Goal: Task Accomplishment & Management: Manage account settings

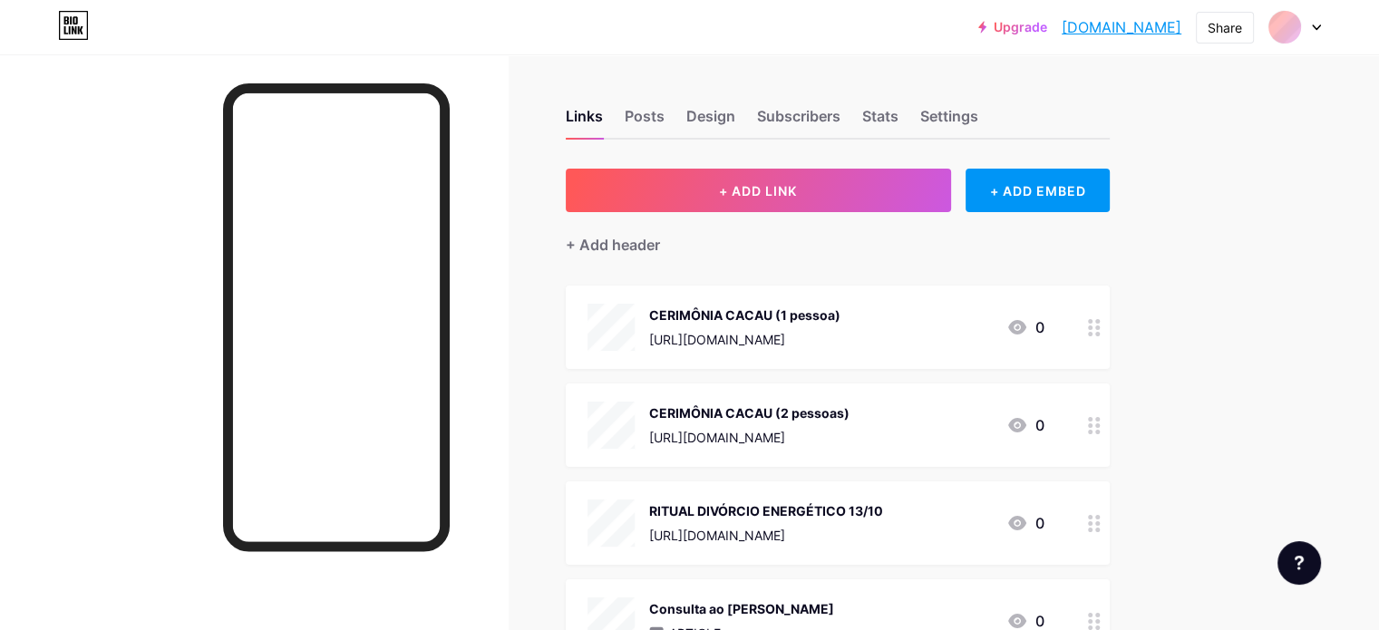
click at [1022, 327] on div "CERIMÔNIA CACAU (1 pessoa) [URL][DOMAIN_NAME] 0" at bounding box center [816, 327] width 457 height 47
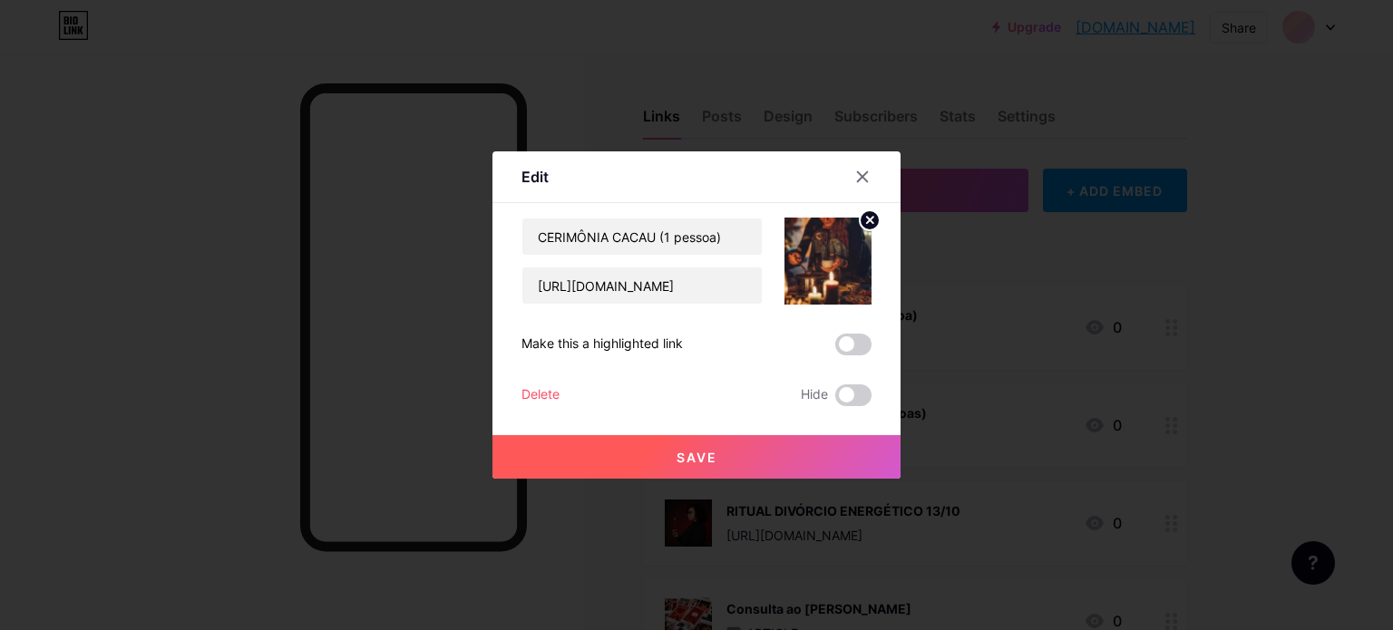
click at [519, 399] on div "Edit Content YouTube Play YouTube video without leaving your page. ADD Vimeo Pl…" at bounding box center [696, 314] width 408 height 327
click at [534, 397] on div "Delete" at bounding box center [540, 395] width 38 height 22
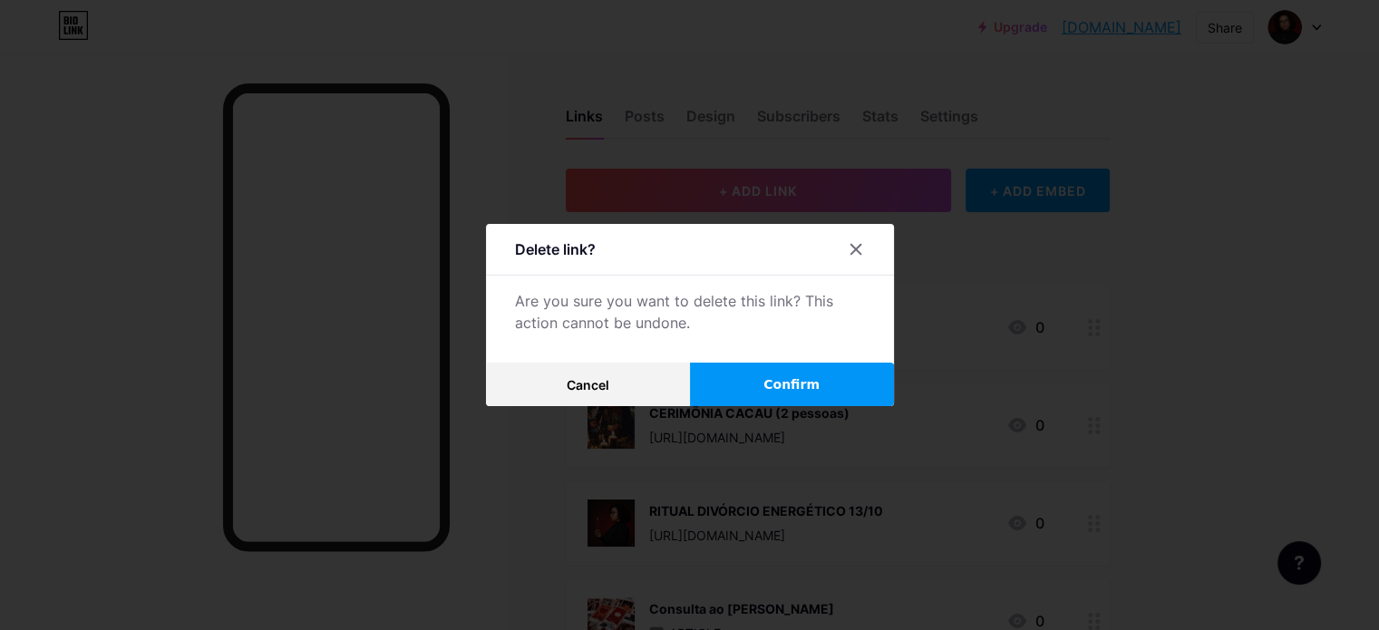
click at [796, 393] on span "Confirm" at bounding box center [791, 384] width 56 height 19
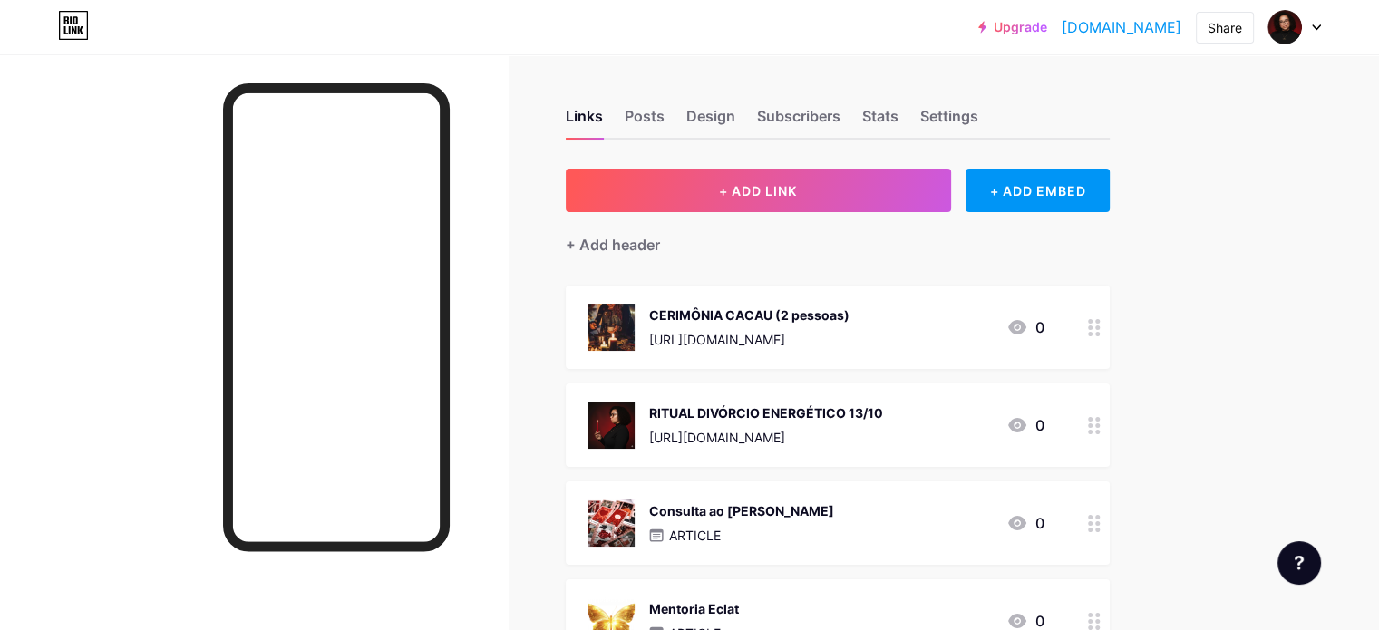
click at [826, 330] on div "[URL][DOMAIN_NAME]" at bounding box center [749, 339] width 200 height 19
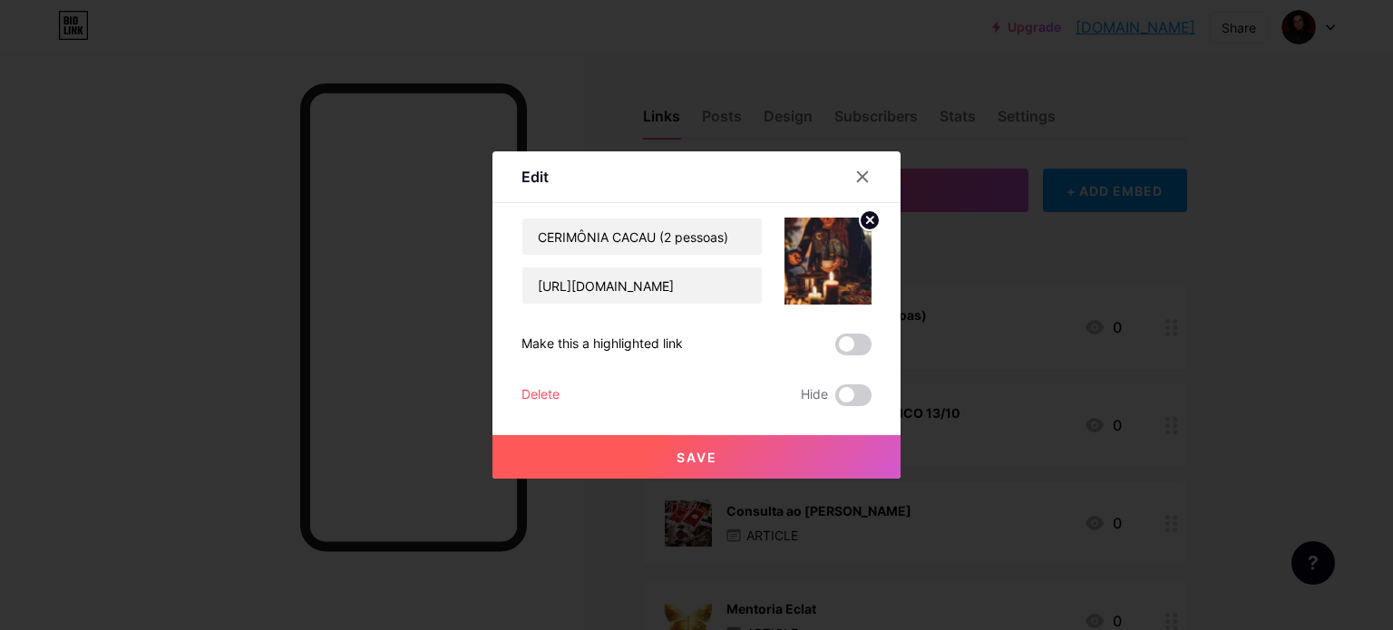
click at [558, 397] on div "Delete" at bounding box center [540, 395] width 38 height 22
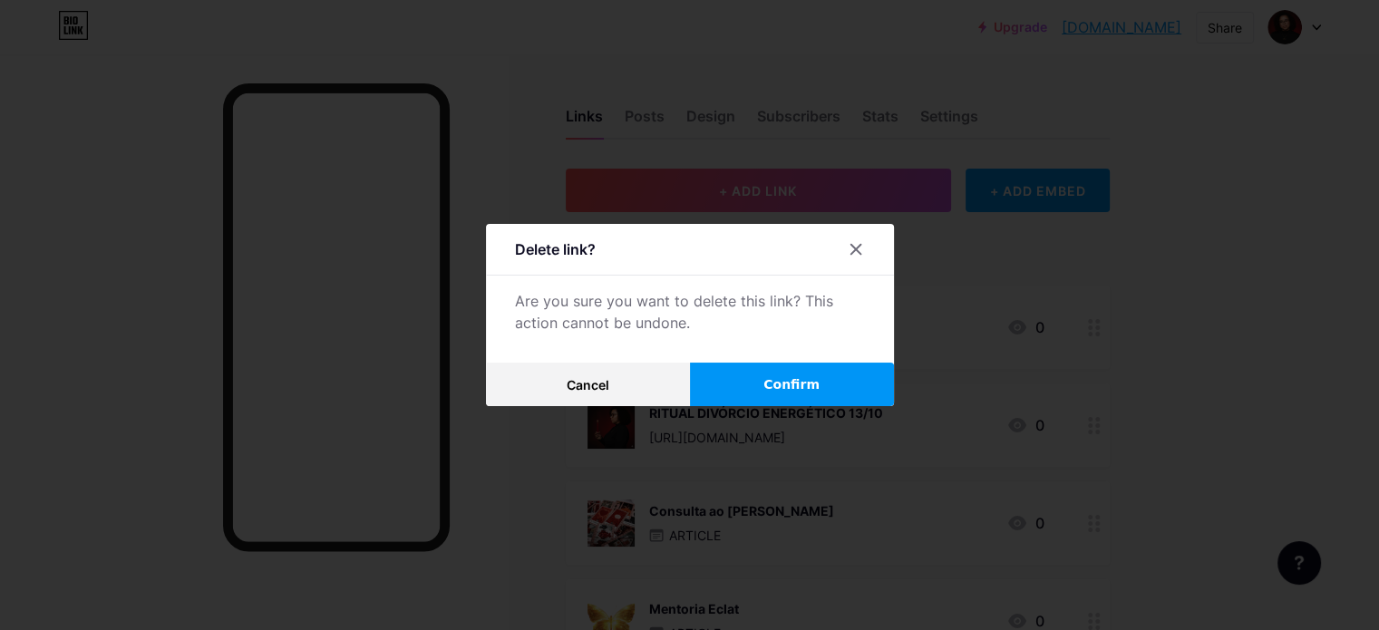
click at [806, 385] on span "Confirm" at bounding box center [791, 384] width 56 height 19
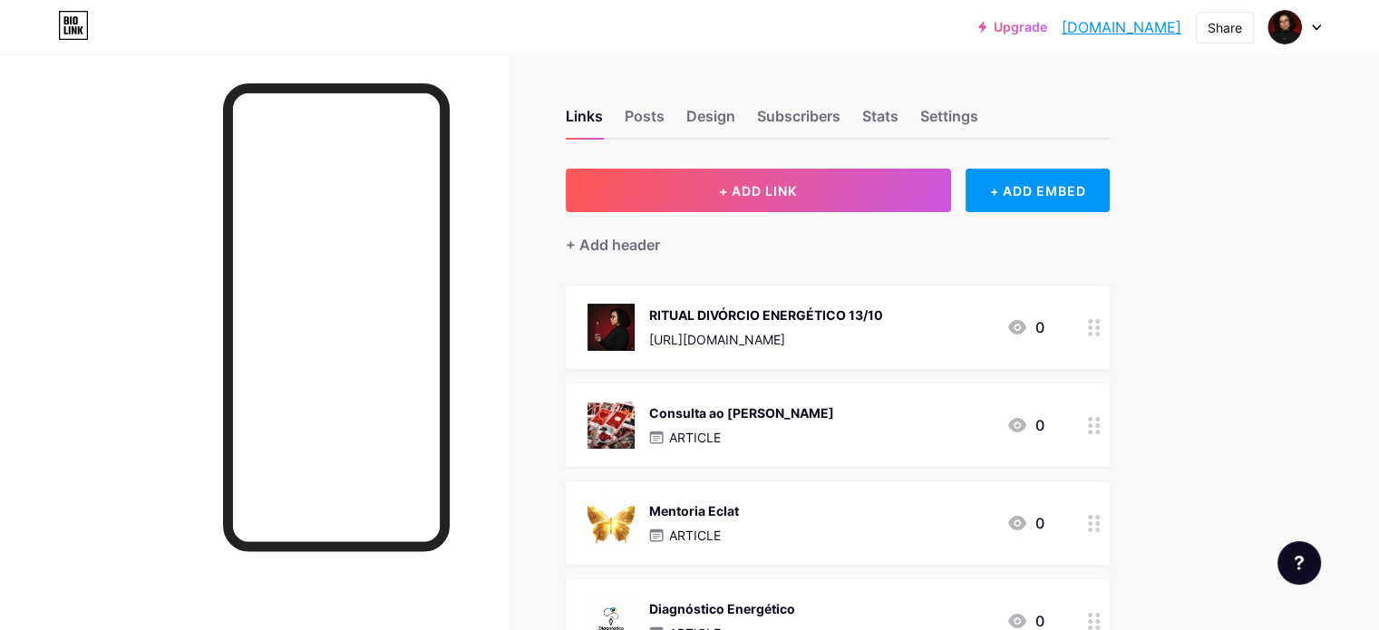
click at [976, 340] on div "RITUAL DIVÓRCIO ENERGÉTICO 13/10 [URL][DOMAIN_NAME] 0" at bounding box center [816, 327] width 457 height 47
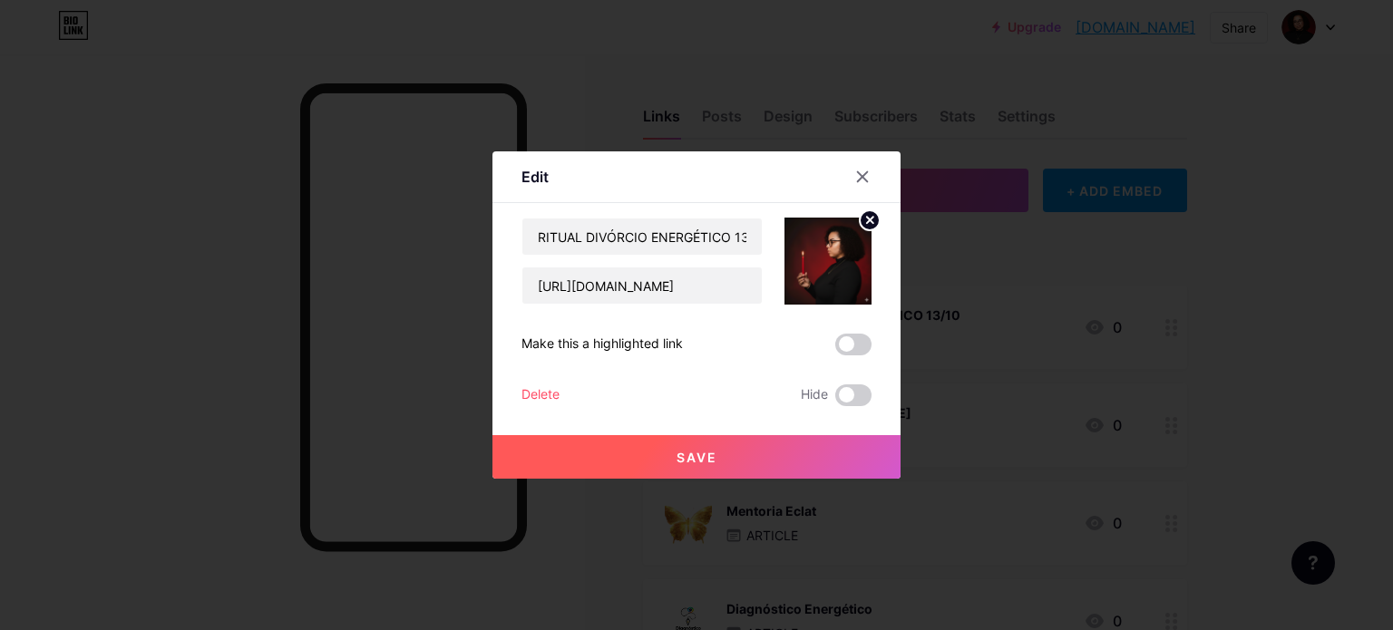
click at [554, 399] on div "Delete" at bounding box center [540, 395] width 38 height 22
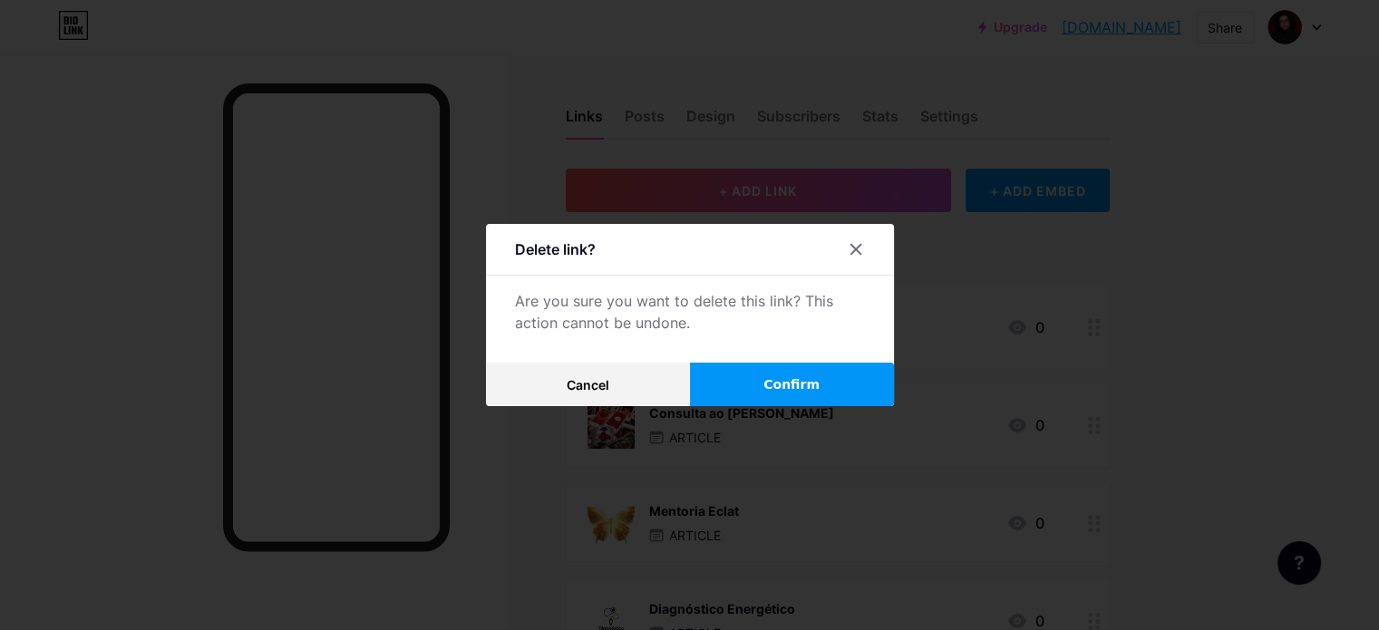
click at [765, 395] on button "Confirm" at bounding box center [792, 385] width 204 height 44
